Goal: Information Seeking & Learning: Learn about a topic

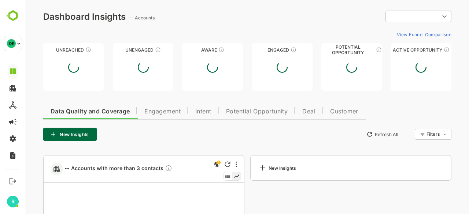
type input "**********"
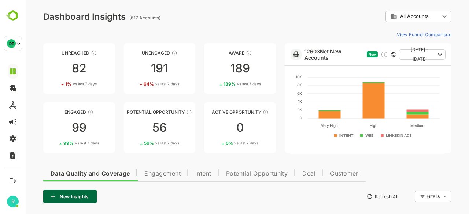
scroll to position [74, 0]
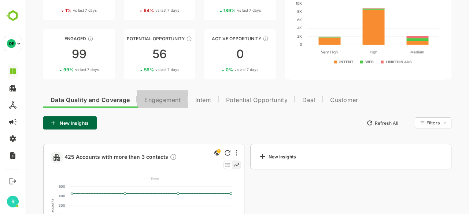
click at [150, 101] on span "Engagement" at bounding box center [162, 100] width 36 height 6
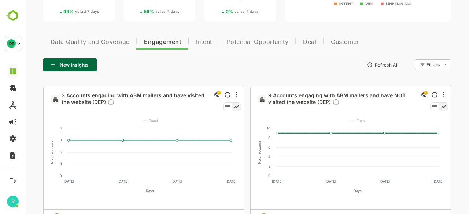
scroll to position [131, 0]
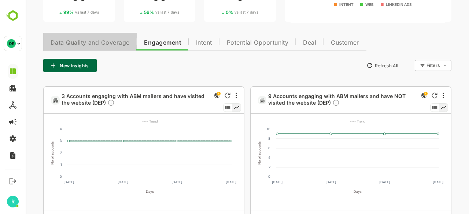
click at [119, 44] on span "Data Quality and Coverage" at bounding box center [90, 43] width 79 height 6
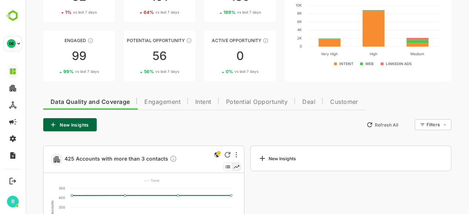
scroll to position [70, 0]
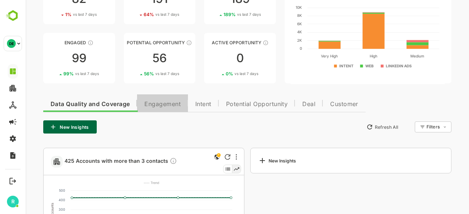
click at [162, 103] on span "Engagement" at bounding box center [162, 104] width 36 height 6
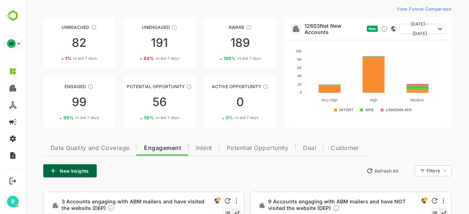
scroll to position [25, 0]
click at [157, 94] on link "Potential Opportunity 56 56 % vs last 7 days" at bounding box center [160, 102] width 72 height 51
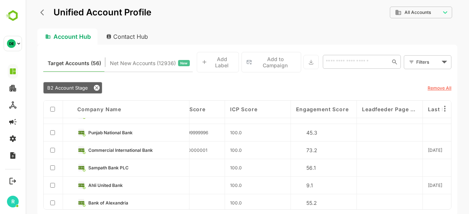
scroll to position [154, 628]
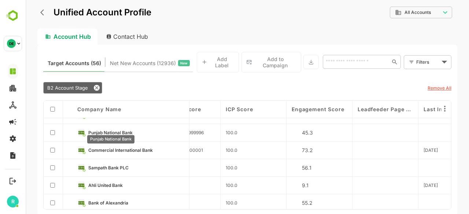
click at [122, 130] on span "Punjab National Bank" at bounding box center [110, 132] width 44 height 5
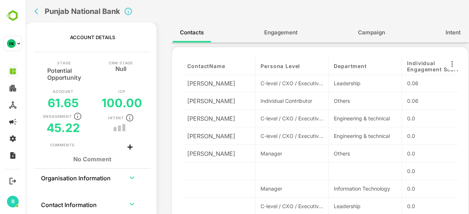
scroll to position [0, 0]
click at [277, 36] on span "Engagement" at bounding box center [280, 33] width 33 height 10
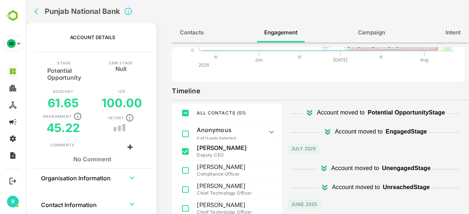
scroll to position [119, 0]
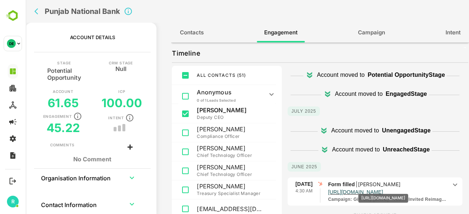
click at [383, 189] on p "[URL][DOMAIN_NAME]" at bounding box center [355, 192] width 55 height 7
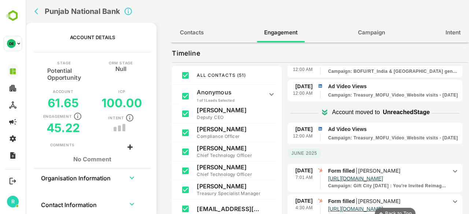
scroll to position [751, 0]
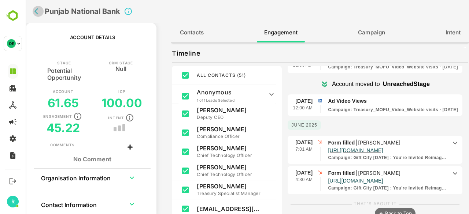
click at [36, 12] on icon "back" at bounding box center [36, 11] width 4 height 6
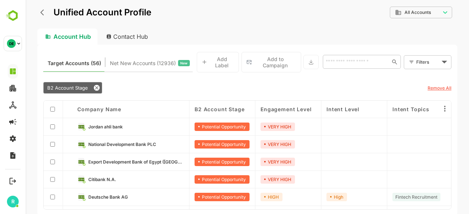
click at [43, 11] on icon "back" at bounding box center [42, 13] width 4 height 6
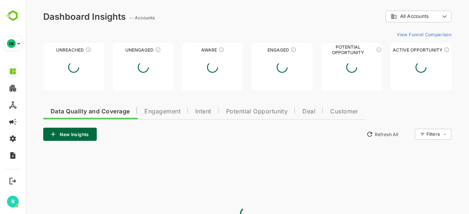
scroll to position [0, 0]
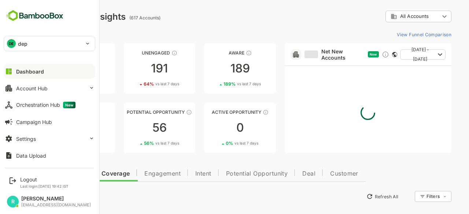
click at [34, 46] on div "DE dep" at bounding box center [45, 43] width 82 height 15
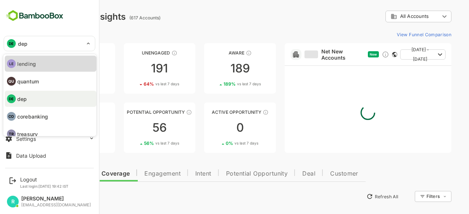
click at [31, 62] on p "lending" at bounding box center [26, 64] width 19 height 8
type input "*******"
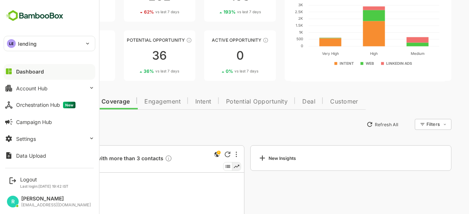
scroll to position [81, 0]
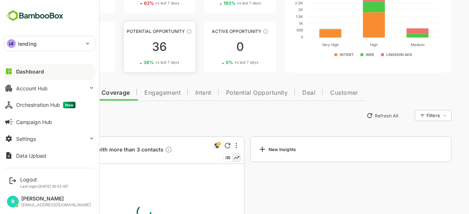
click at [175, 41] on link "Potential Opportunity 36 36 % vs last 7 days" at bounding box center [160, 47] width 72 height 51
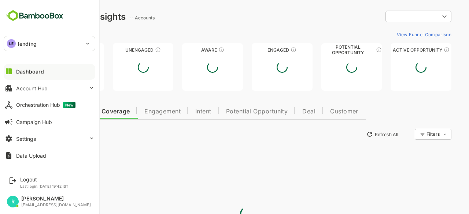
scroll to position [0, 0]
type input "**********"
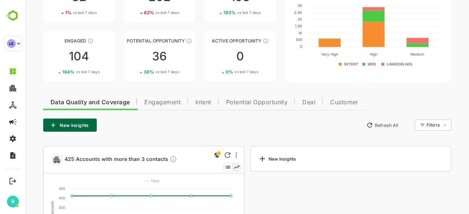
scroll to position [77, 0]
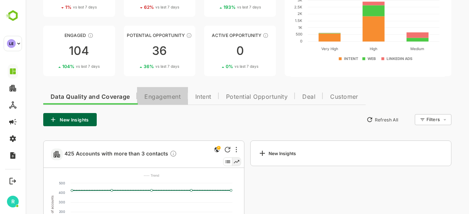
click at [179, 96] on span "Engagement" at bounding box center [162, 97] width 36 height 6
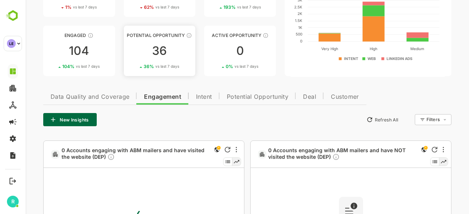
click at [160, 59] on link "Potential Opportunity 36 36 % vs last 7 days" at bounding box center [160, 51] width 72 height 51
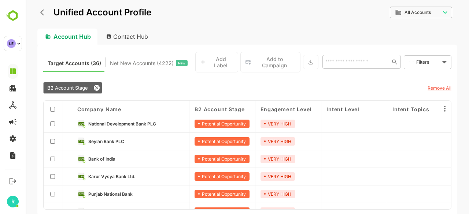
scroll to position [16, 0]
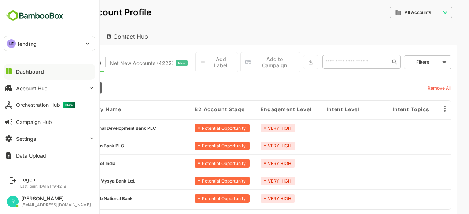
click at [68, 44] on div "LE lending" at bounding box center [45, 43] width 82 height 15
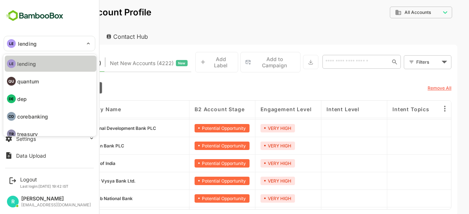
click at [37, 67] on li "LE lending" at bounding box center [51, 64] width 92 height 16
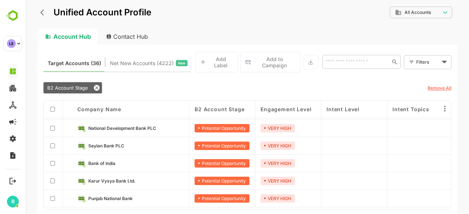
scroll to position [0, 0]
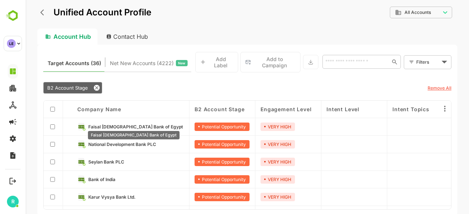
click at [107, 124] on span "Faisal [DEMOGRAPHIC_DATA] Bank of Egypt" at bounding box center [135, 126] width 94 height 5
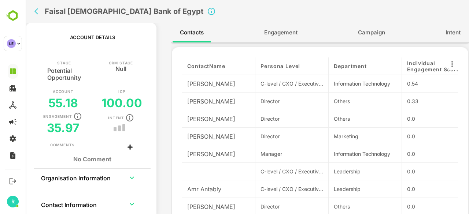
click at [280, 35] on span "Engagement" at bounding box center [280, 33] width 33 height 10
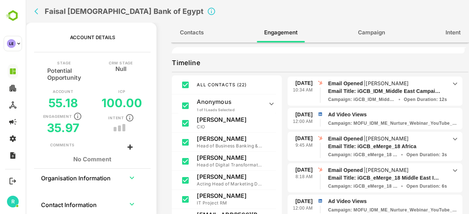
scroll to position [459, 0]
